Goal: Information Seeking & Learning: Compare options

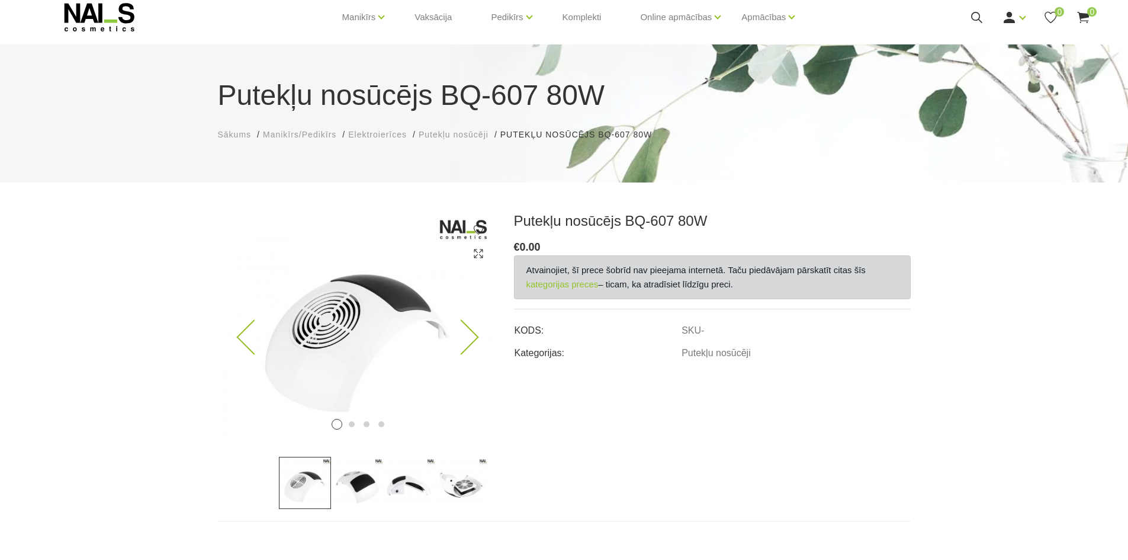
scroll to position [59, 0]
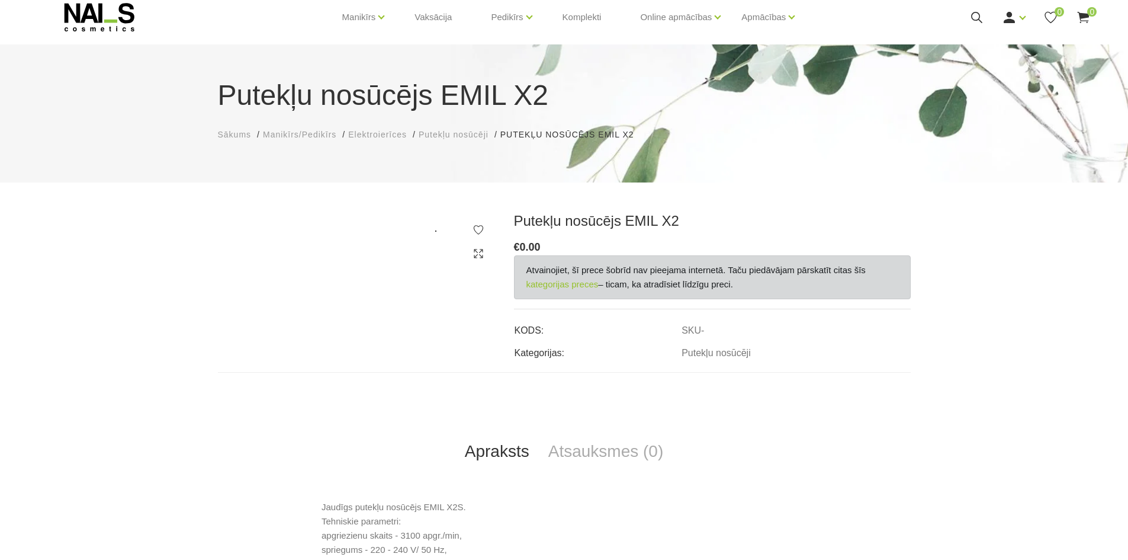
scroll to position [59, 0]
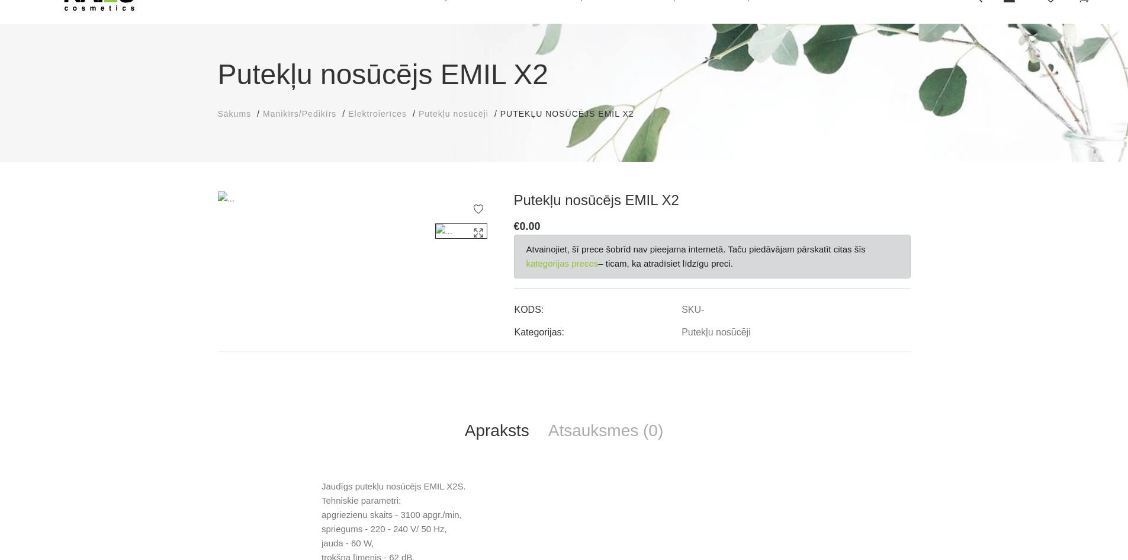
click at [452, 227] on img at bounding box center [461, 230] width 52 height 15
click at [485, 232] on img at bounding box center [461, 230] width 52 height 15
click at [478, 230] on icon at bounding box center [479, 233] width 12 height 12
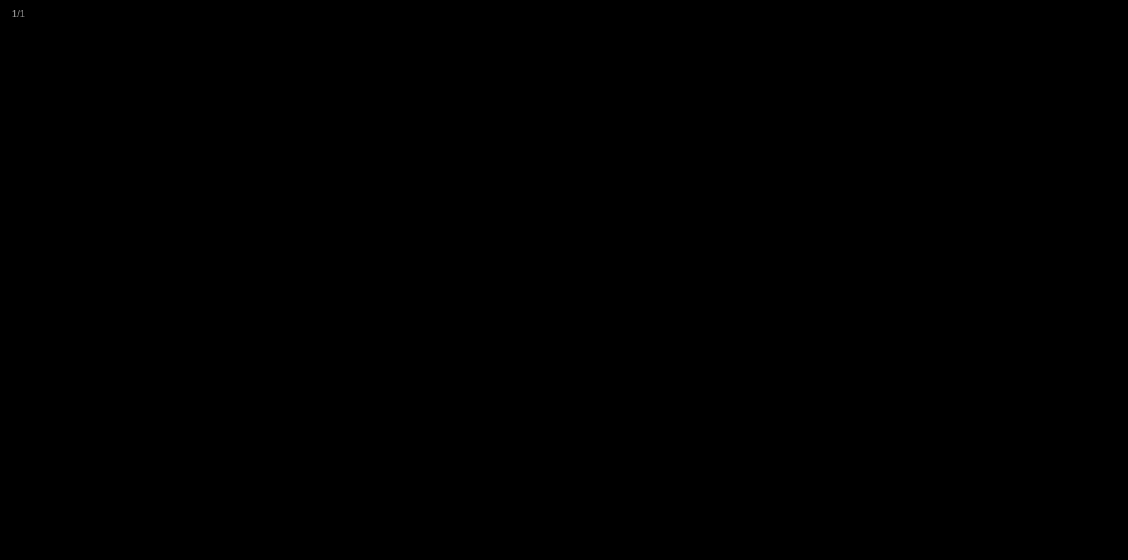
scroll to position [59, 0]
